Goal: Find contact information: Find contact information

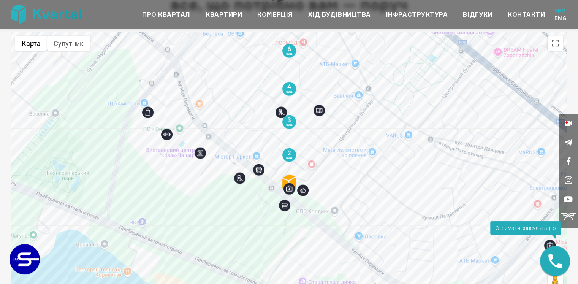
scroll to position [1673, 0]
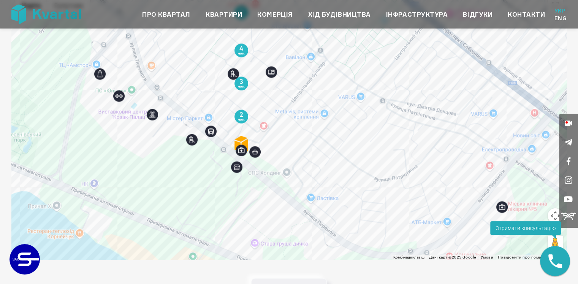
drag, startPoint x: 314, startPoint y: 213, endPoint x: 264, endPoint y: 212, distance: 49.4
click at [264, 212] on div at bounding box center [289, 127] width 556 height 266
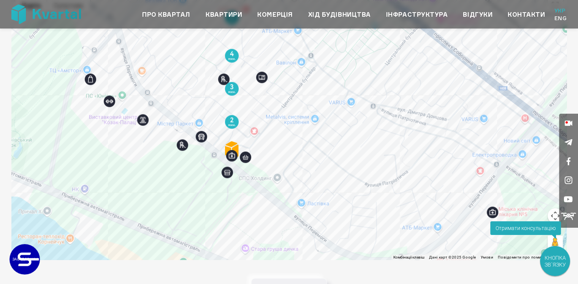
drag, startPoint x: 264, startPoint y: 212, endPoint x: 319, endPoint y: 214, distance: 55.2
click at [319, 214] on div at bounding box center [289, 127] width 556 height 266
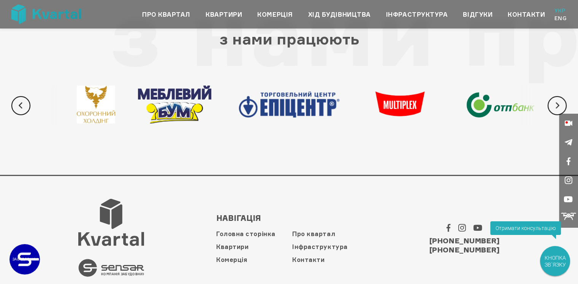
scroll to position [2411, 0]
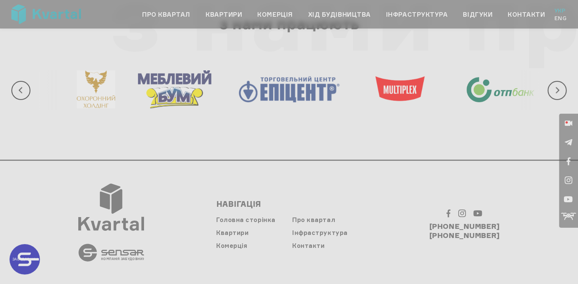
type input "+380"
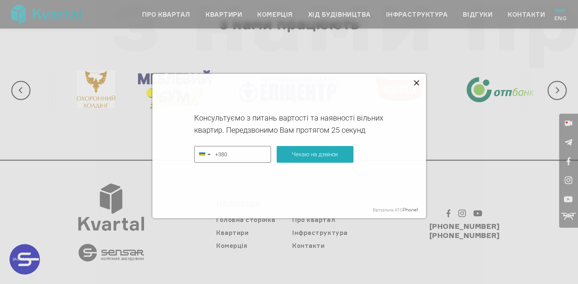
click at [414, 82] on icon at bounding box center [416, 82] width 9 height 9
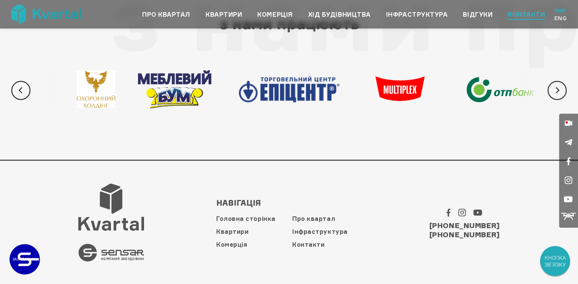
click at [531, 14] on link "Контакти" at bounding box center [526, 14] width 37 height 9
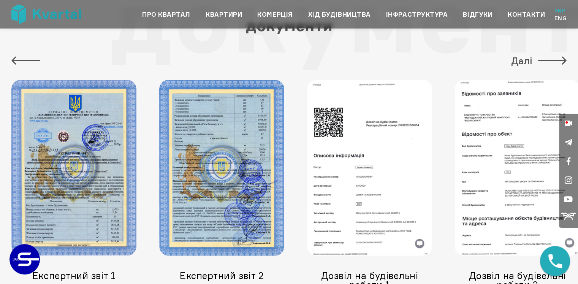
scroll to position [1911, 0]
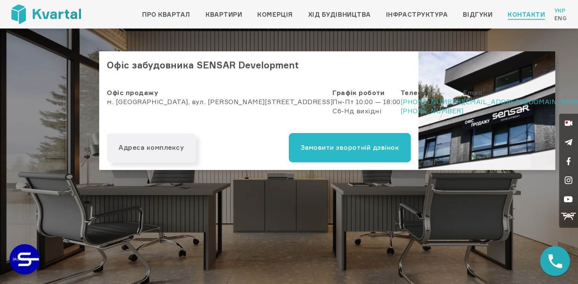
click at [167, 101] on div "Офіс продажу м. [GEOGRAPHIC_DATA], вул. [PERSON_NAME][STREET_ADDRESS]" at bounding box center [220, 106] width 226 height 37
click at [333, 105] on div "Графік роботи Пн-Пт 10:00 — 18:00 Сб-Нд вихідні" at bounding box center [367, 106] width 68 height 37
click at [202, 59] on h2 "Офіс забудовника SENSAR Development" at bounding box center [258, 65] width 319 height 29
click at [333, 105] on div "Графік роботи Пн-Пт 10:00 — 18:00 Сб-Нд вихідні" at bounding box center [367, 106] width 68 height 37
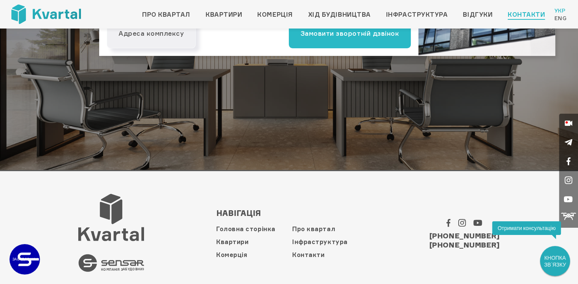
scroll to position [125, 0]
